Goal: Information Seeking & Learning: Find specific fact

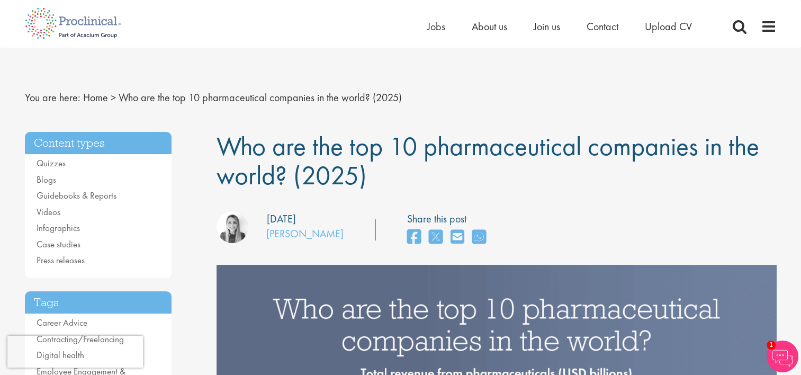
click at [498, 149] on span "Who are the top 10 pharmaceutical companies in the world? (2025)" at bounding box center [488, 160] width 543 height 63
drag, startPoint x: 498, startPoint y: 149, endPoint x: 432, endPoint y: 144, distance: 66.5
click at [432, 144] on span "Who are the top 10 pharmaceutical companies in the world? (2025)" at bounding box center [488, 160] width 543 height 63
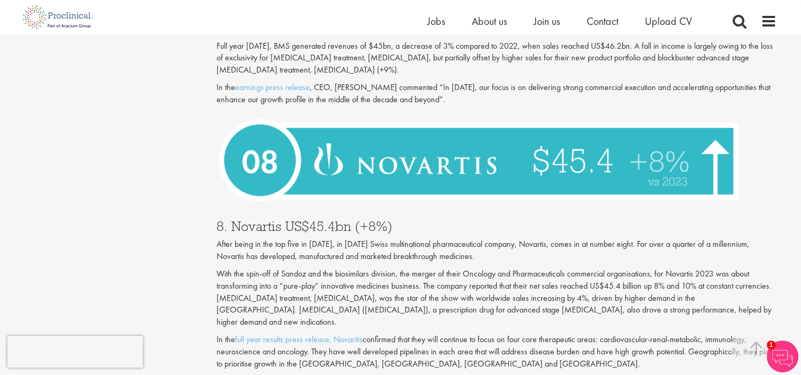
scroll to position [1644, 0]
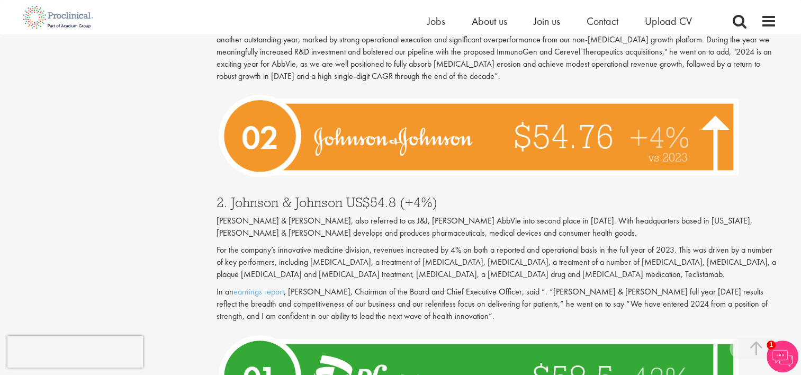
scroll to position [3445, 0]
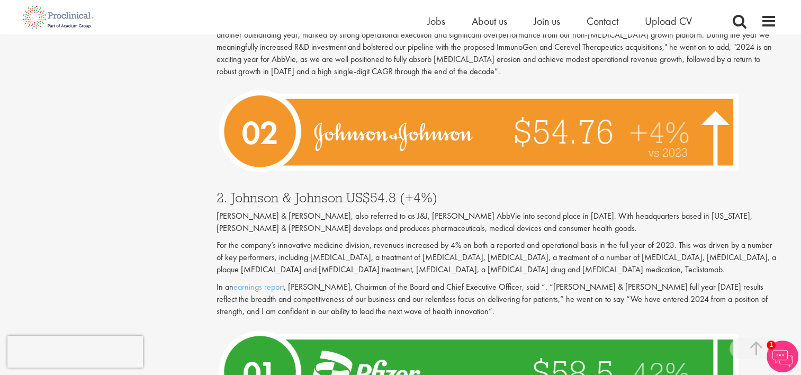
scroll to position [3428, 0]
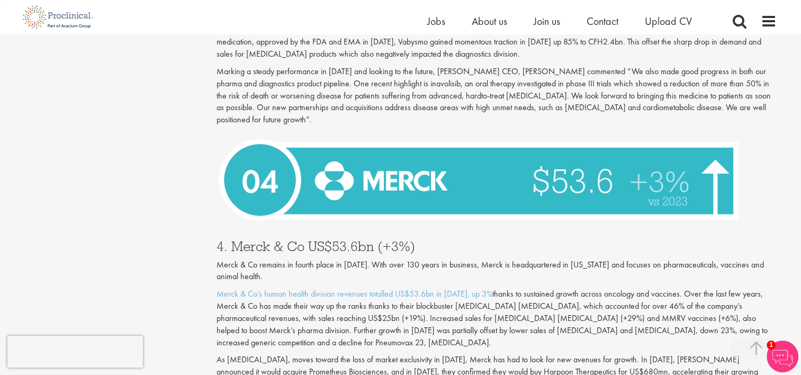
scroll to position [2750, 0]
